Goal: Information Seeking & Learning: Learn about a topic

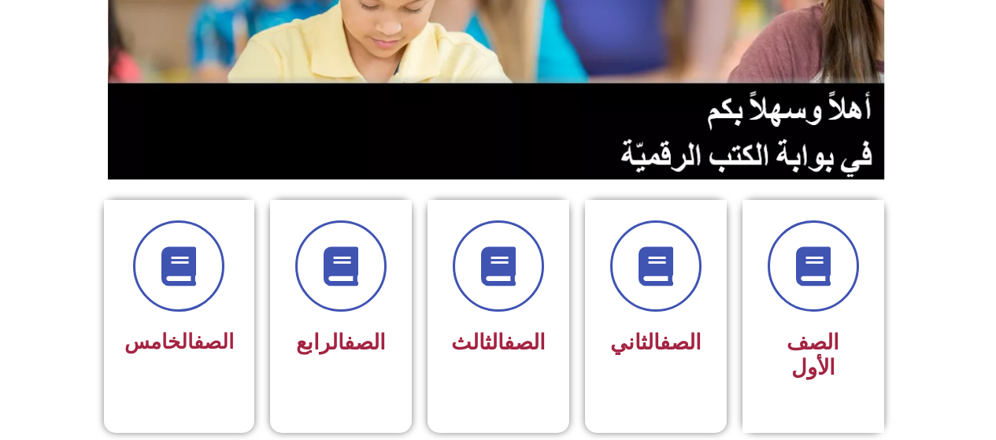
scroll to position [247, 0]
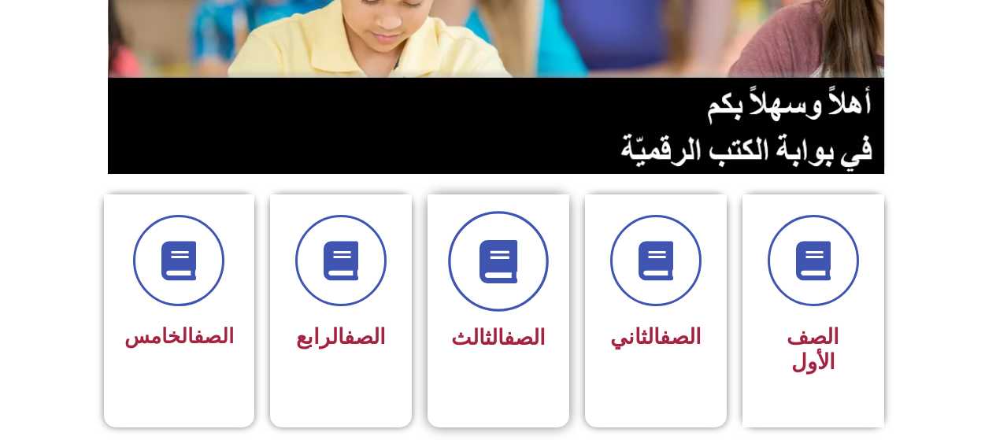
click at [523, 298] on span at bounding box center [498, 261] width 101 height 101
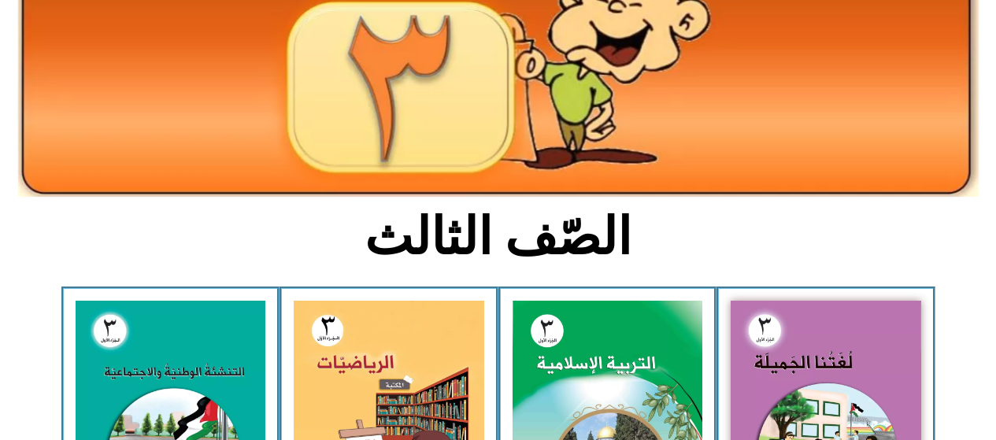
scroll to position [205, 0]
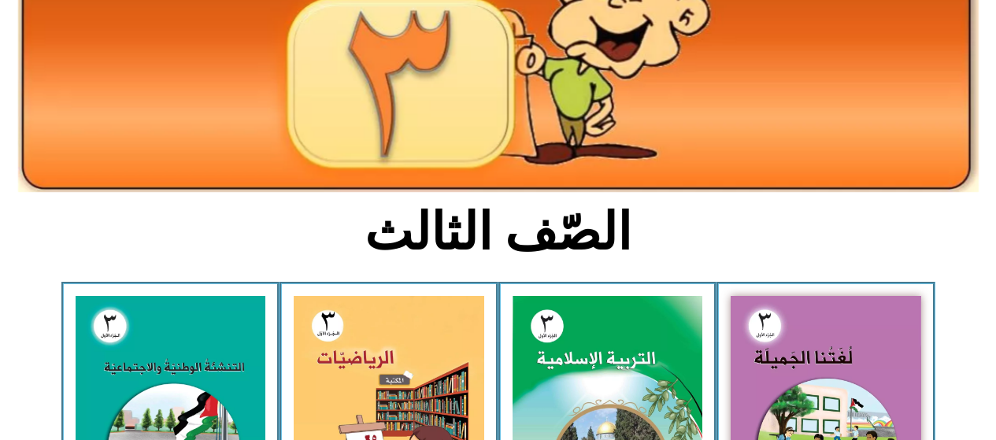
click at [798, 351] on img at bounding box center [825, 413] width 190 height 235
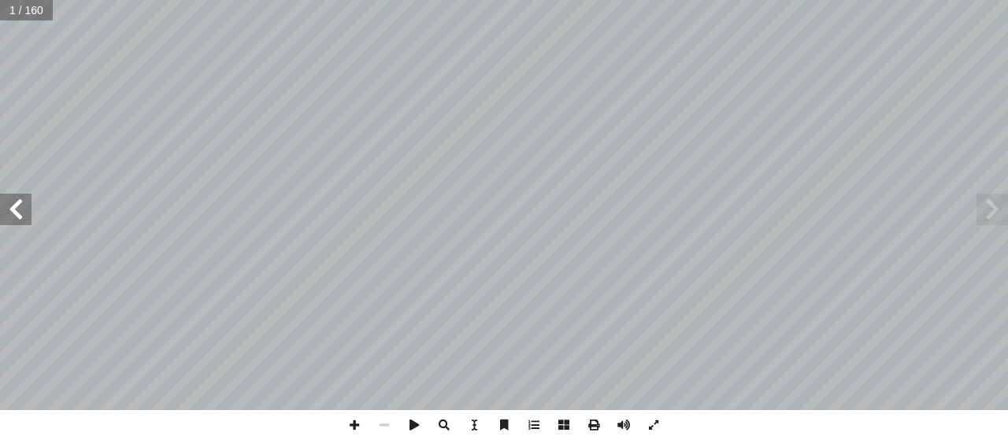
click at [20, 12] on input "text" at bounding box center [26, 10] width 53 height 20
type input "**"
